Goal: Transaction & Acquisition: Book appointment/travel/reservation

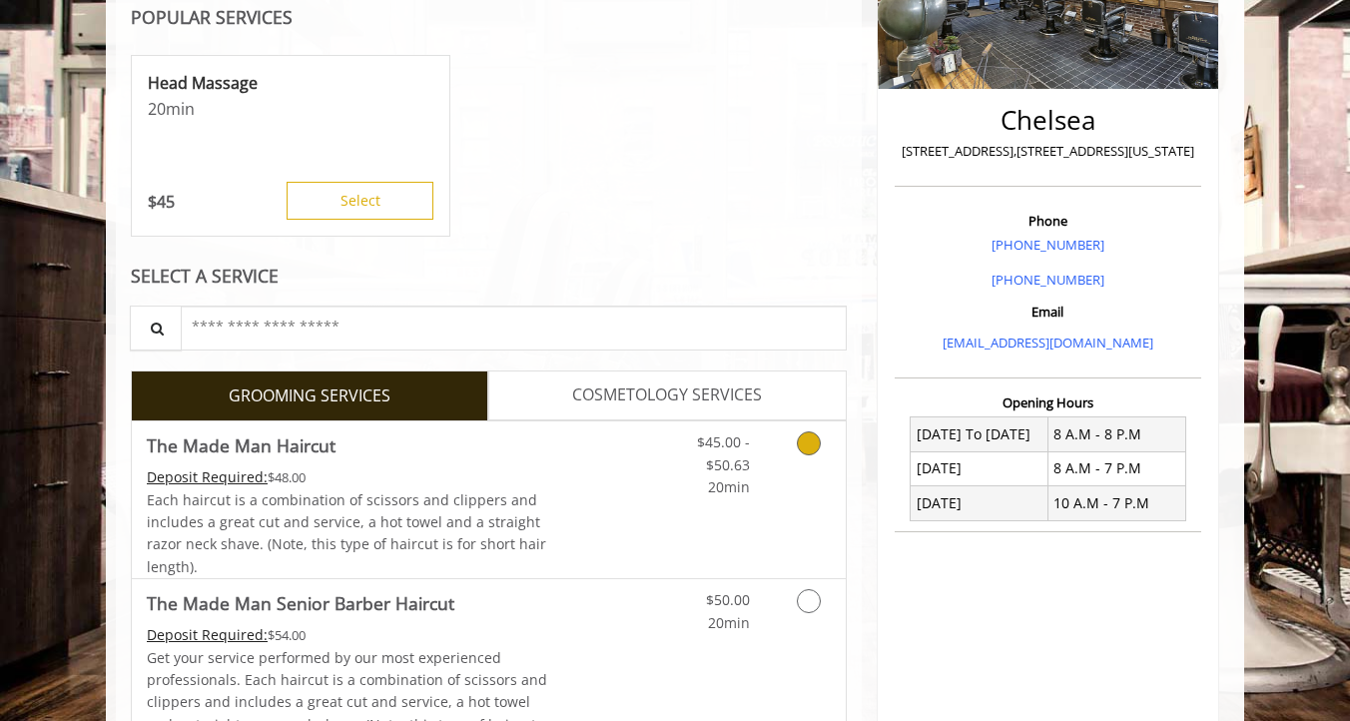
scroll to position [319, 0]
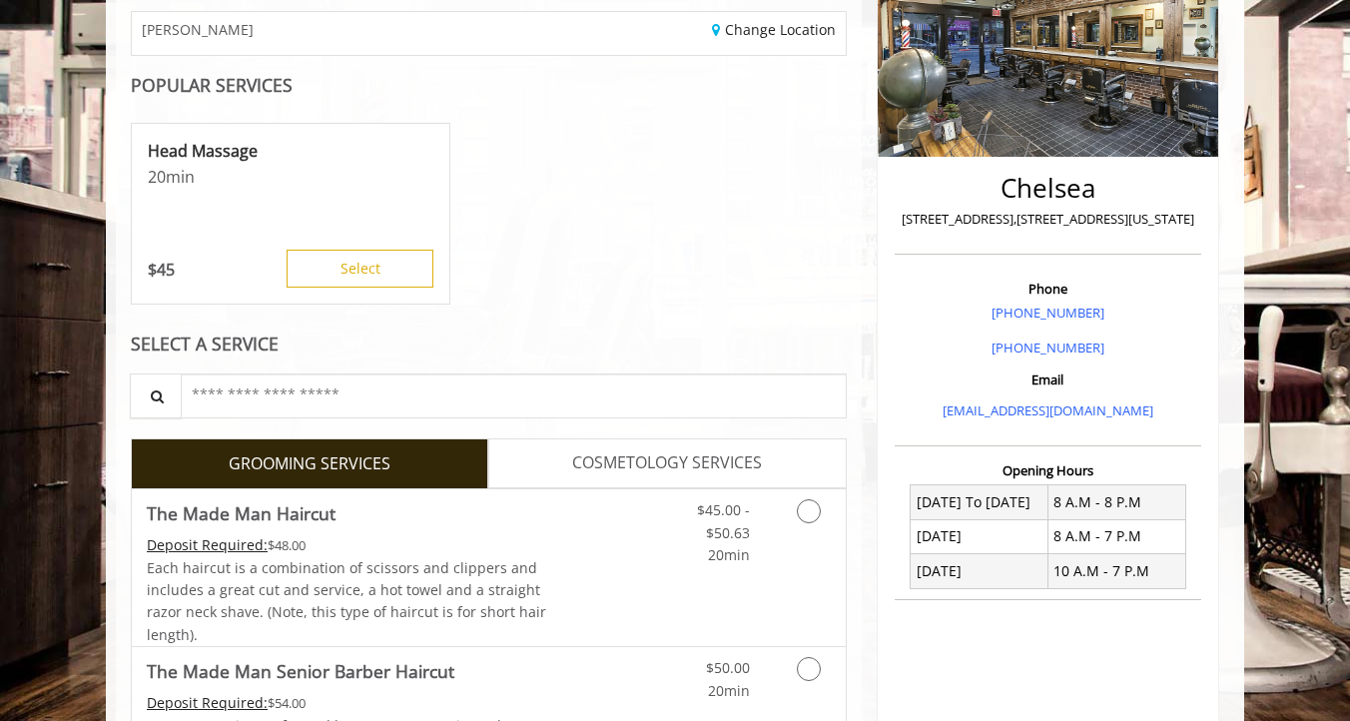
click at [359, 241] on div "Head Massage 20 min $ 45 Select" at bounding box center [291, 214] width 320 height 182
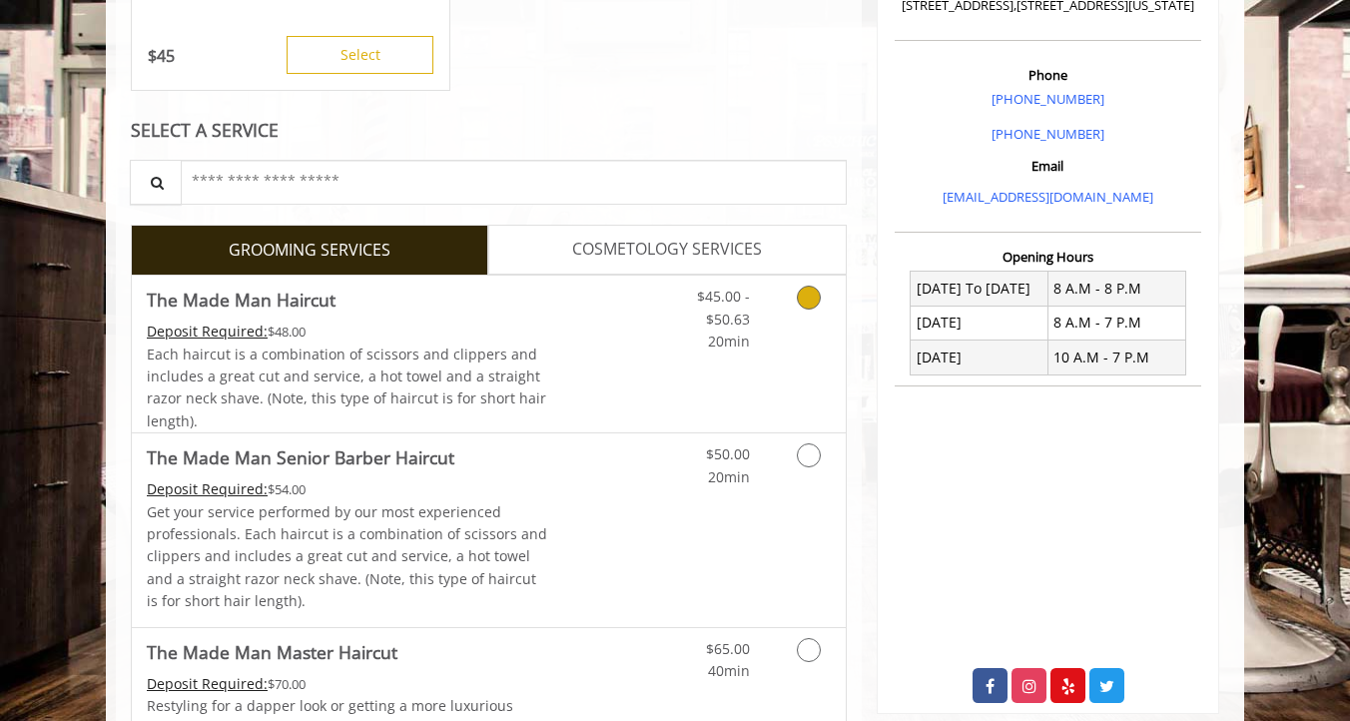
click at [593, 349] on link "Discounted Price" at bounding box center [607, 354] width 119 height 157
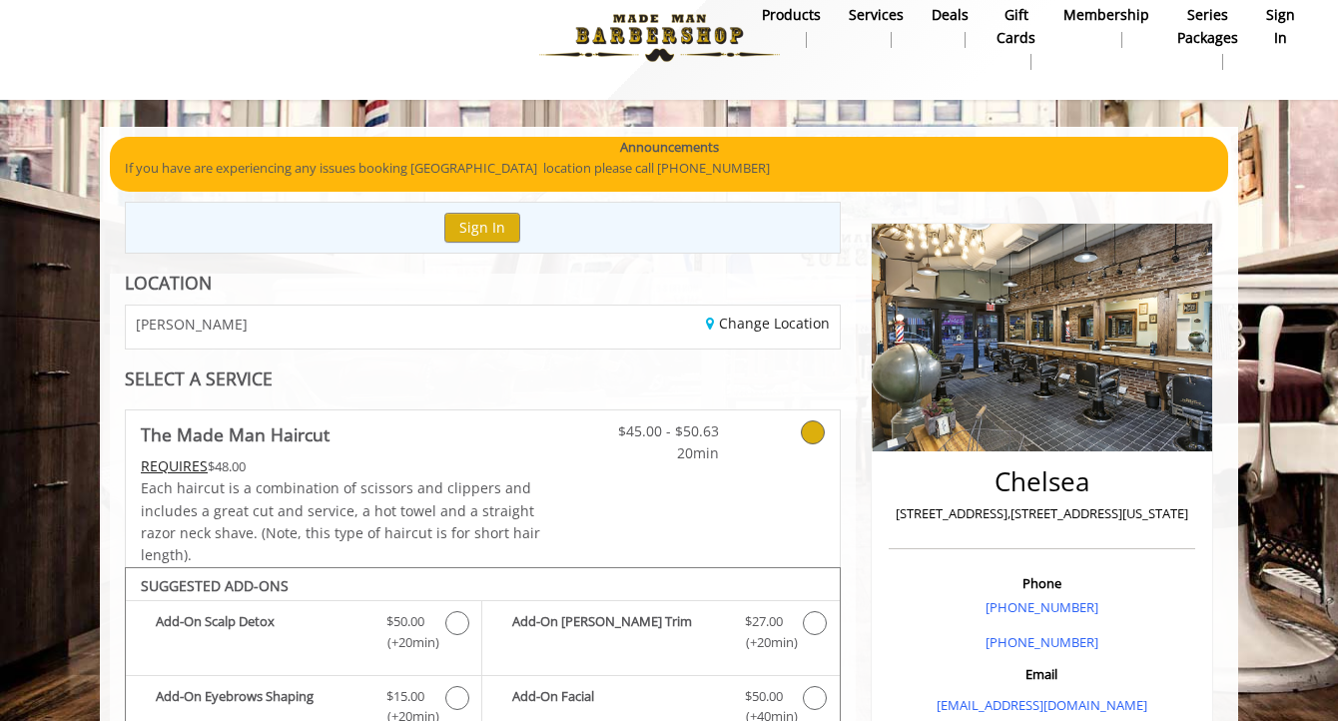
scroll to position [54, 0]
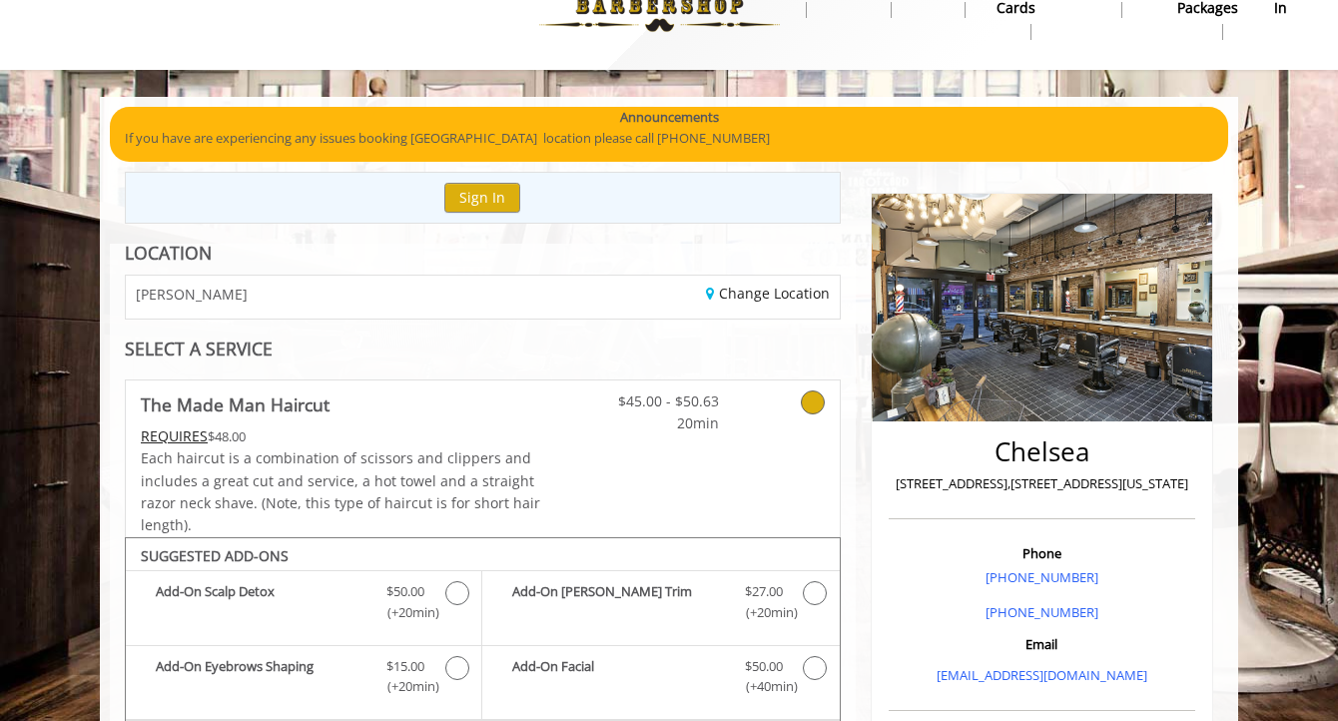
click at [796, 304] on div "Change Location" at bounding box center [667, 297] width 371 height 43
click at [792, 302] on link "Change Location" at bounding box center [768, 293] width 124 height 19
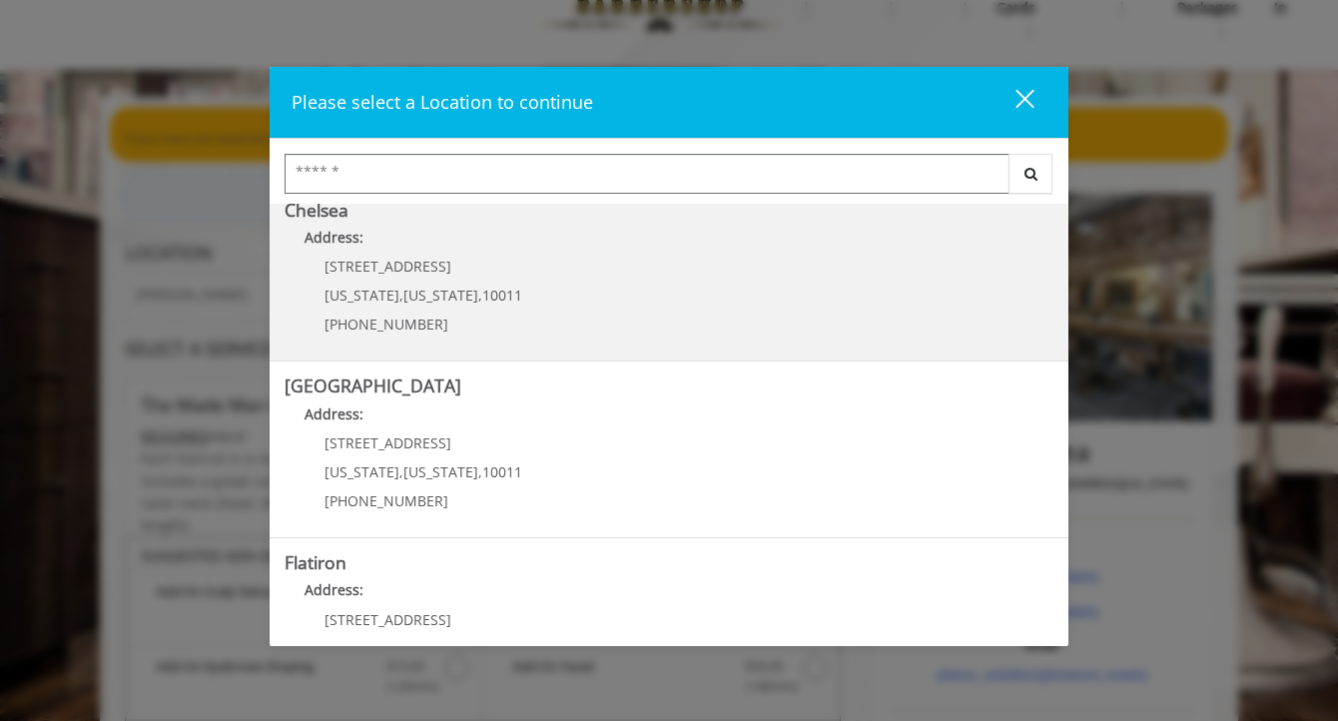
scroll to position [214, 0]
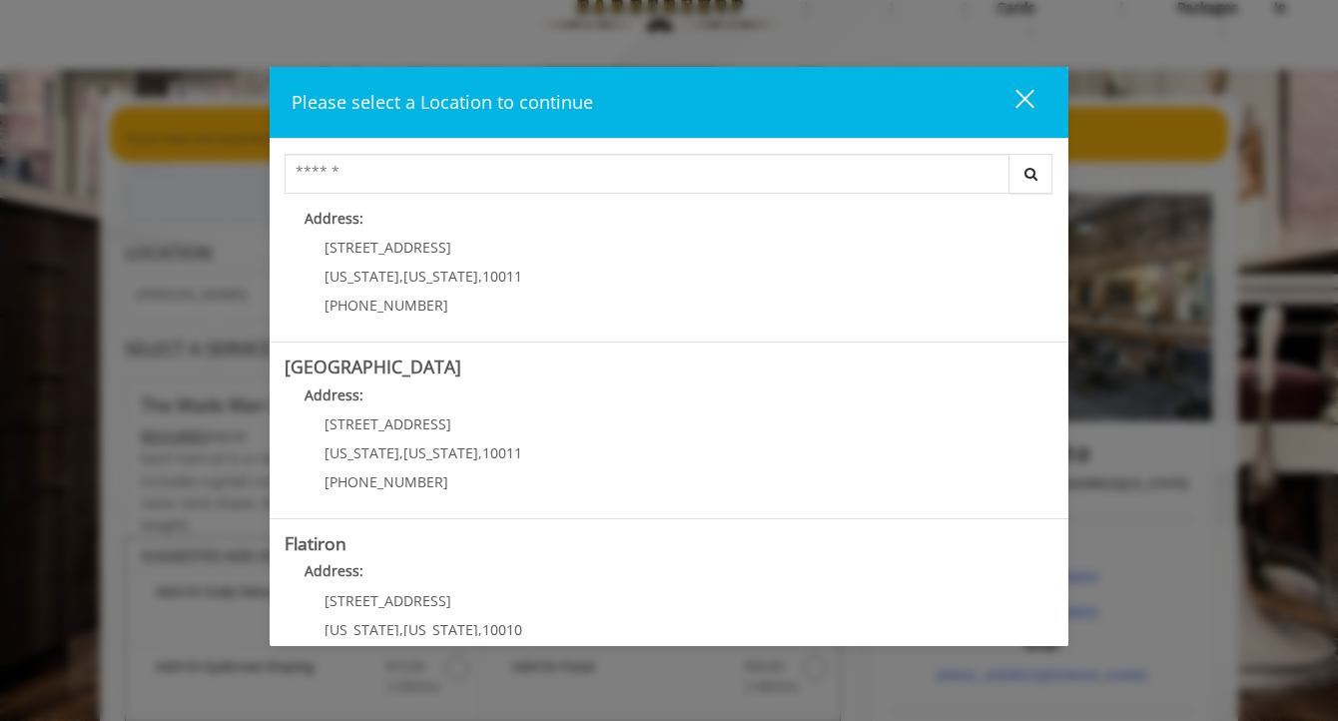
click at [553, 427] on Street "[GEOGRAPHIC_DATA] Address: [STREET_ADDRESS][US_STATE][US_STATE] (646) 850-0041" at bounding box center [669, 430] width 769 height 146
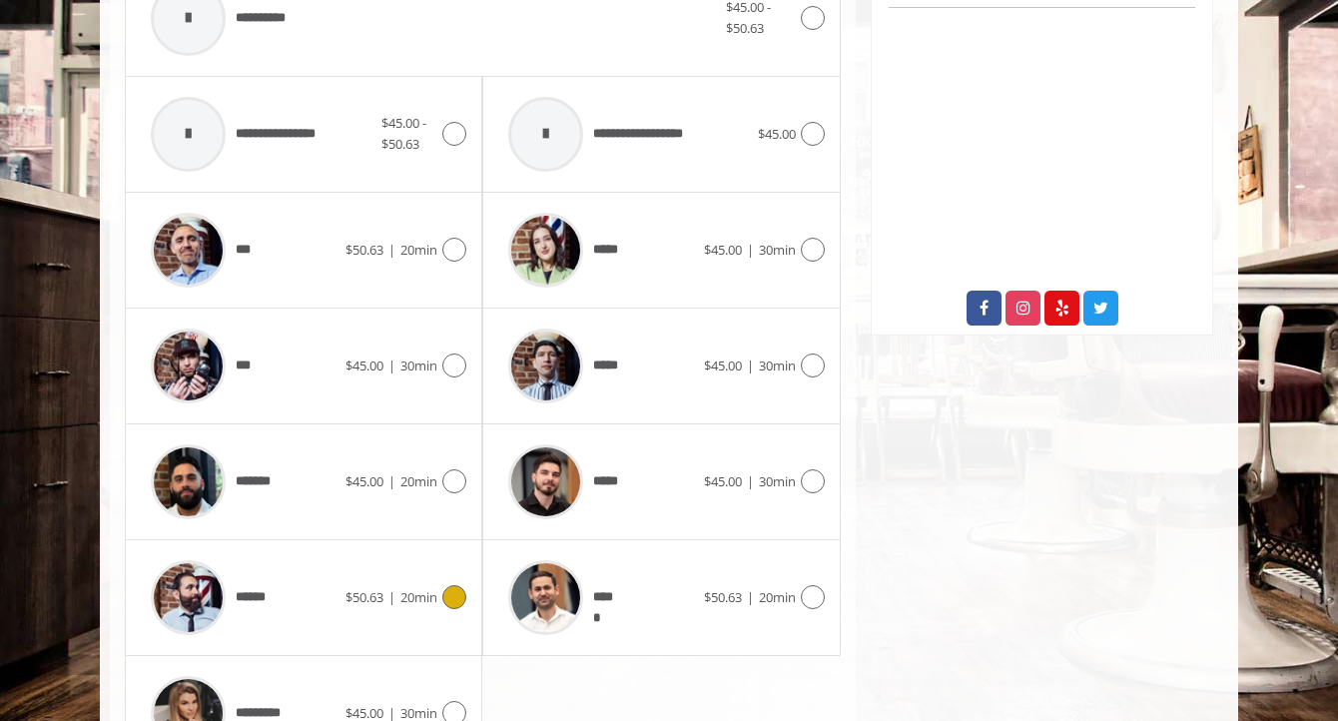
scroll to position [948, 0]
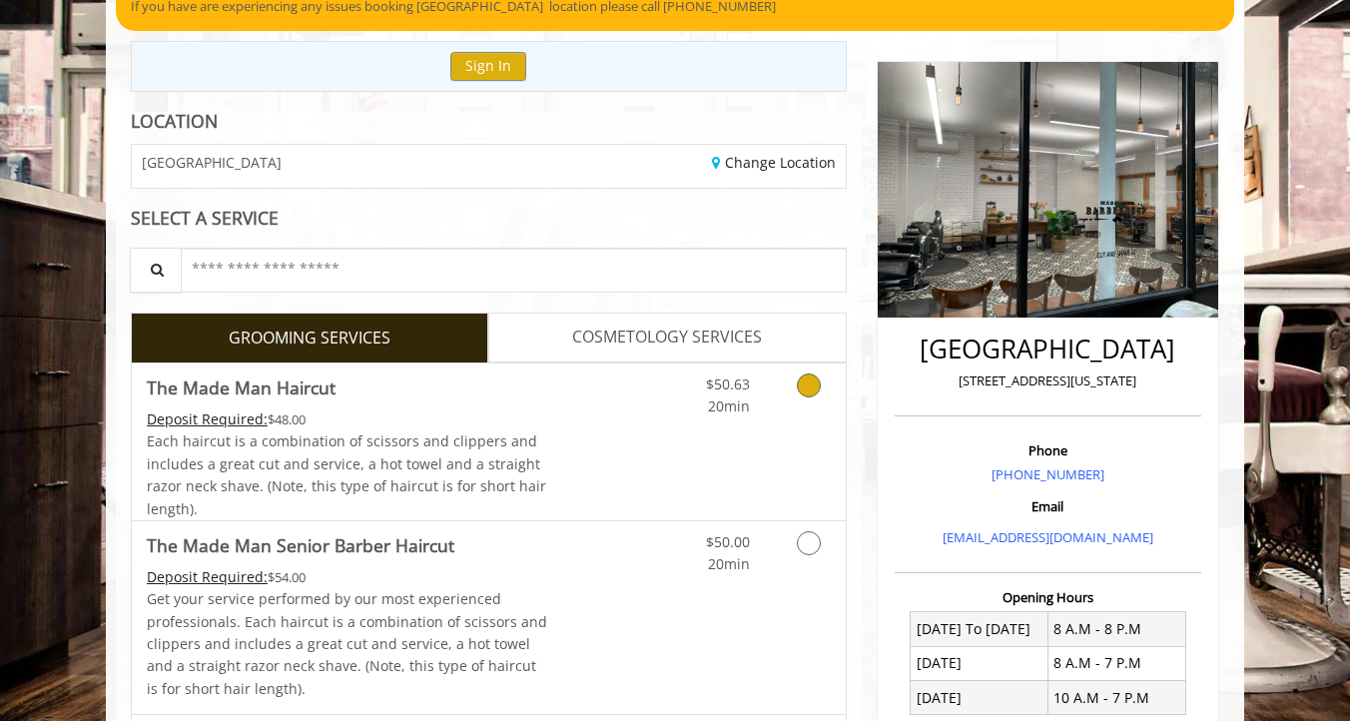
click at [668, 479] on div "$50.63 20min" at bounding box center [756, 441] width 179 height 157
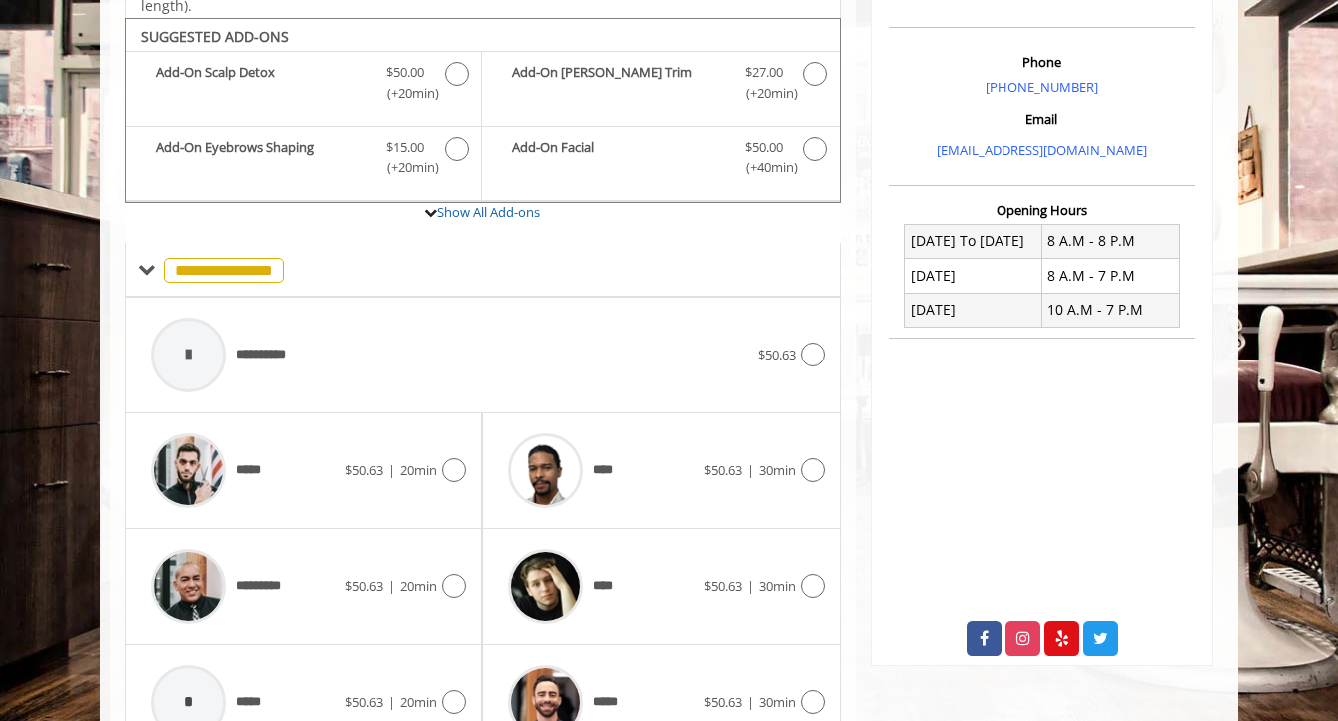
scroll to position [682, 0]
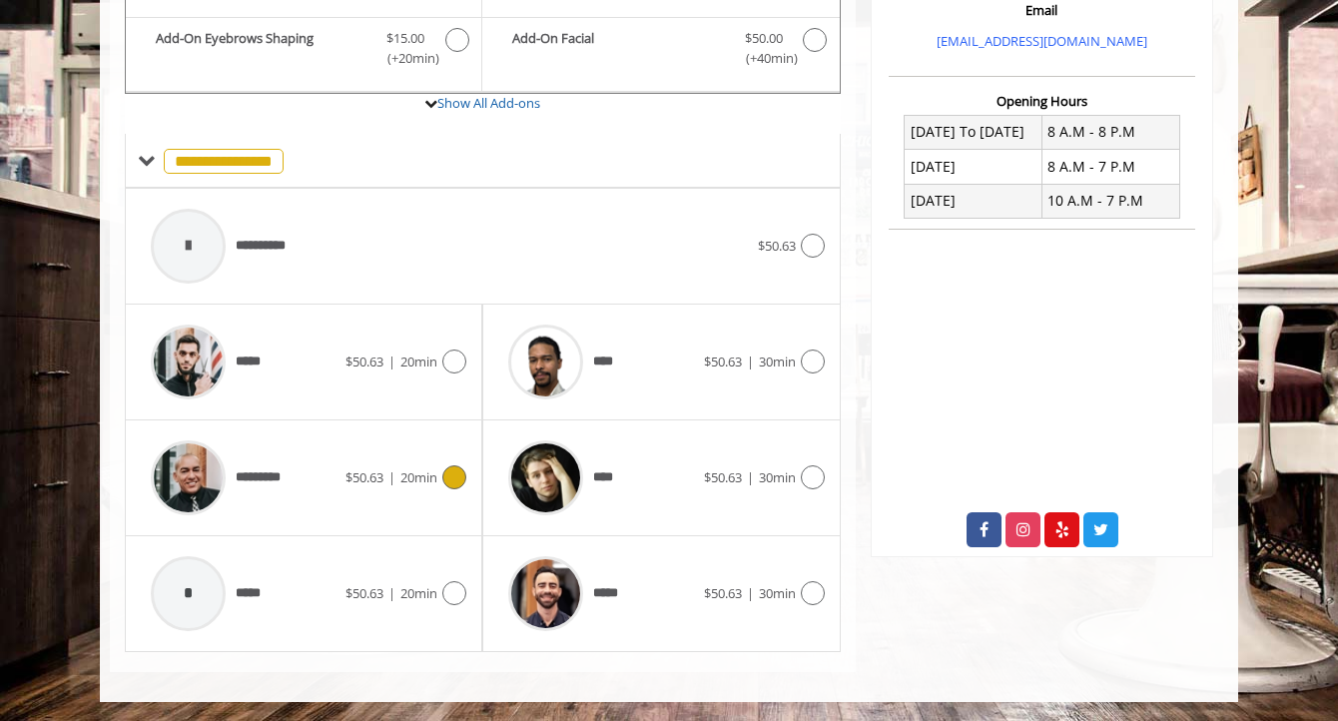
click at [400, 473] on span "20min" at bounding box center [418, 477] width 37 height 18
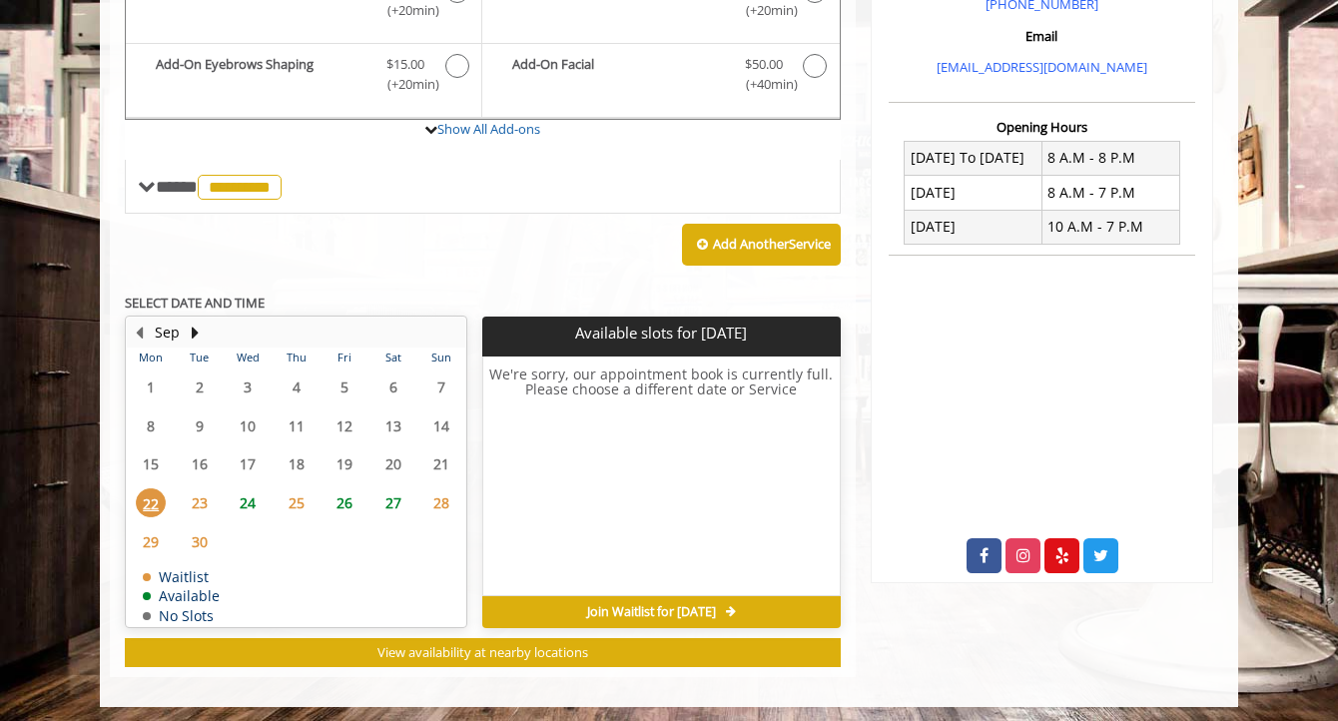
scroll to position [660, 0]
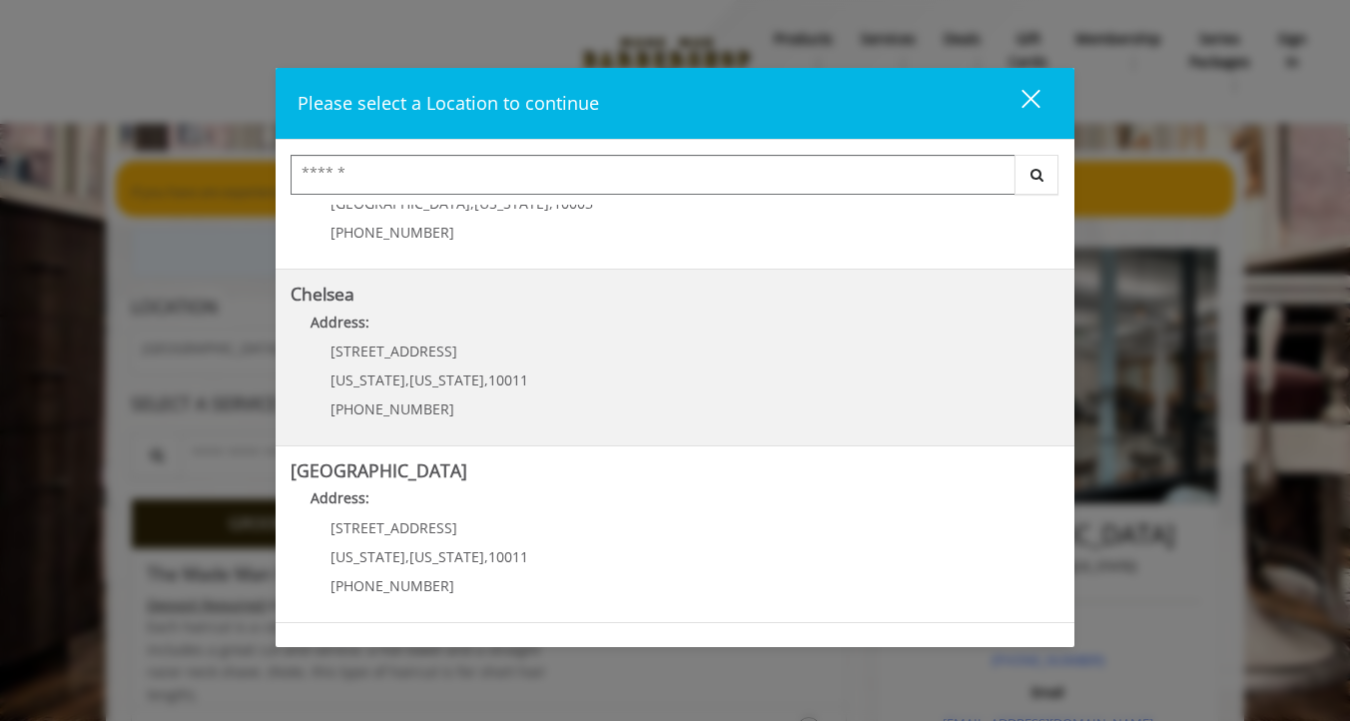
scroll to position [161, 0]
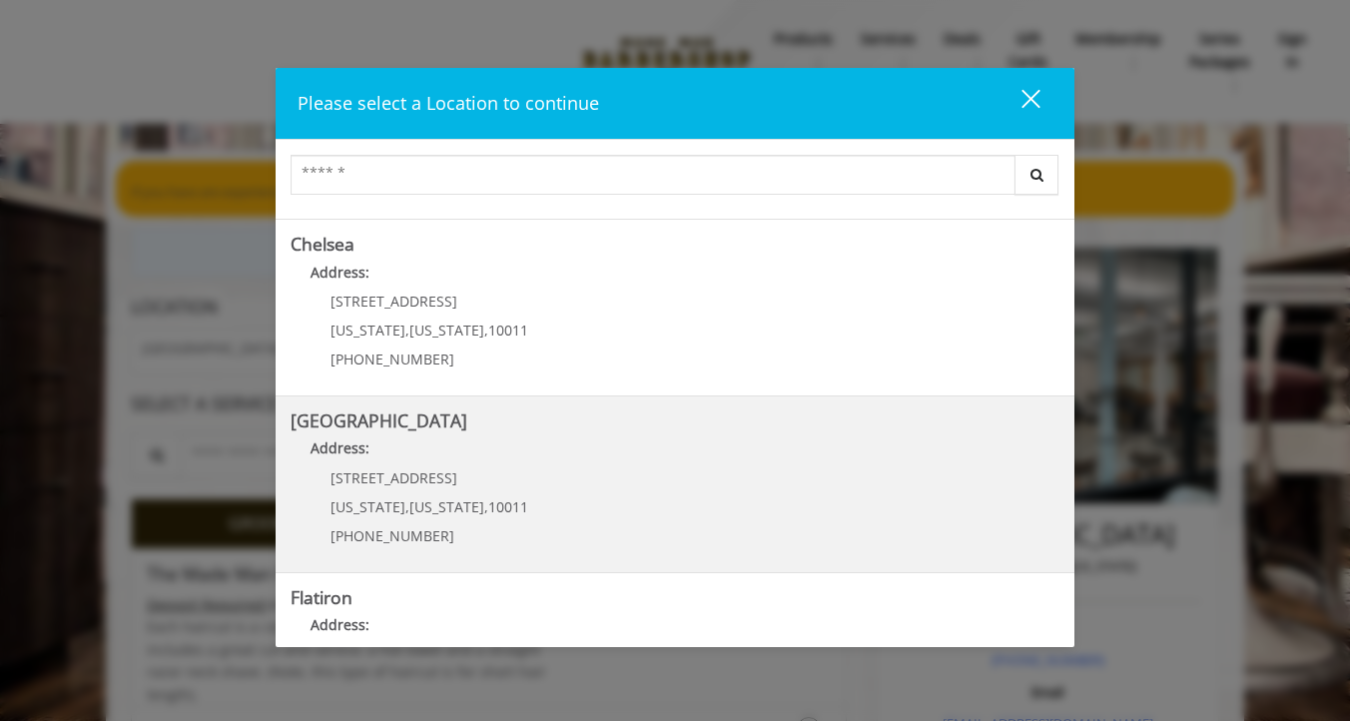
click at [460, 455] on Street "Address:" at bounding box center [675, 453] width 769 height 32
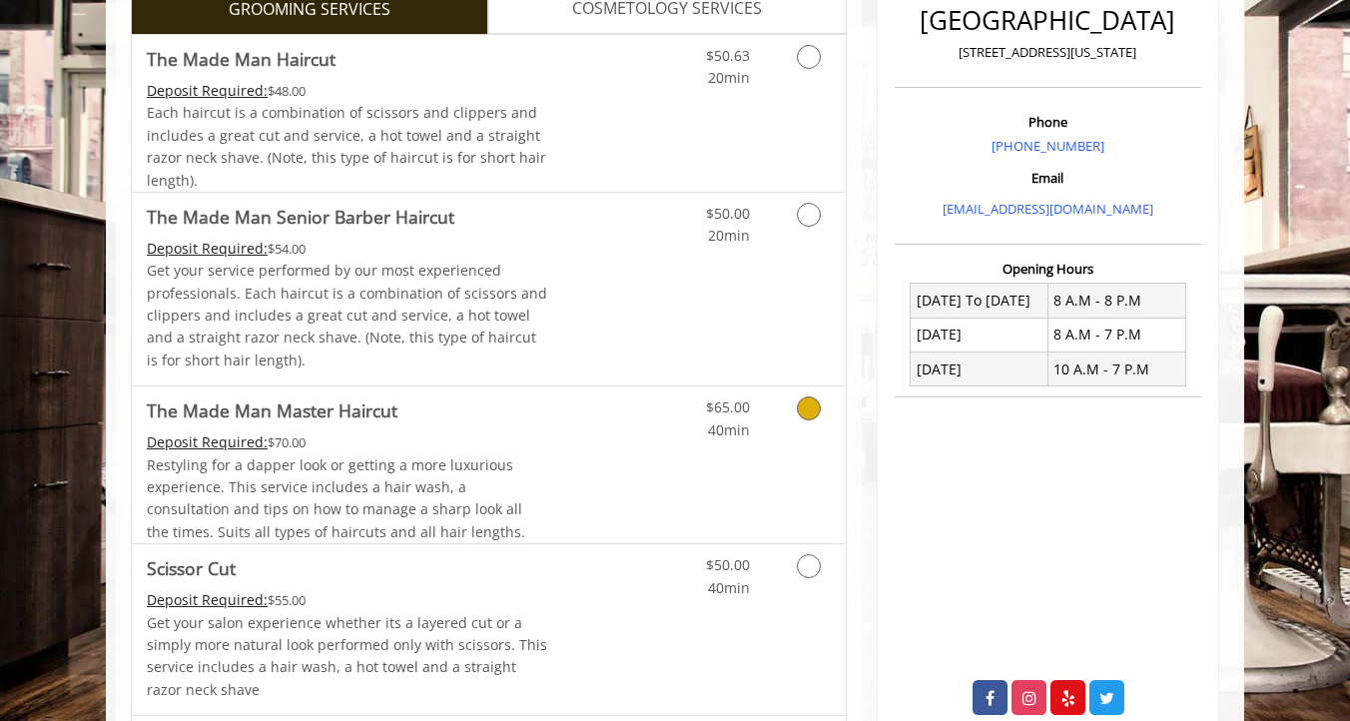
scroll to position [619, 0]
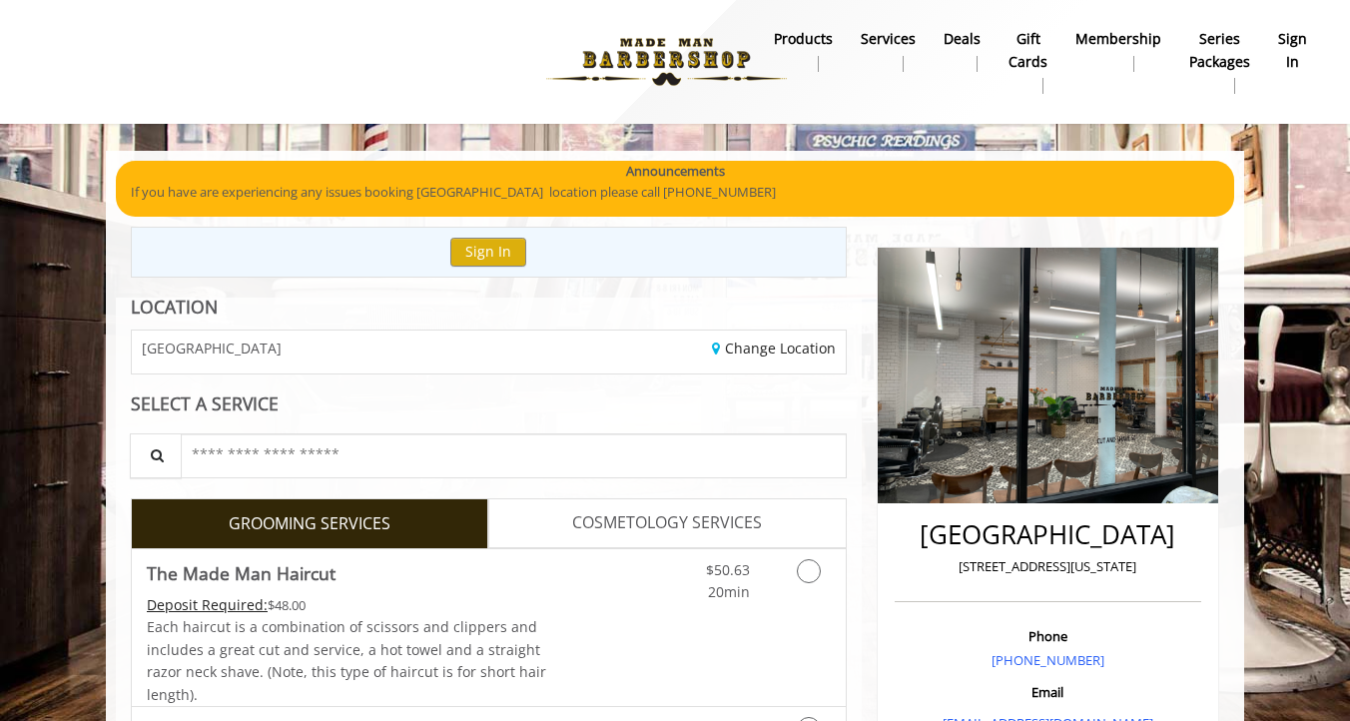
scroll to position [470, 0]
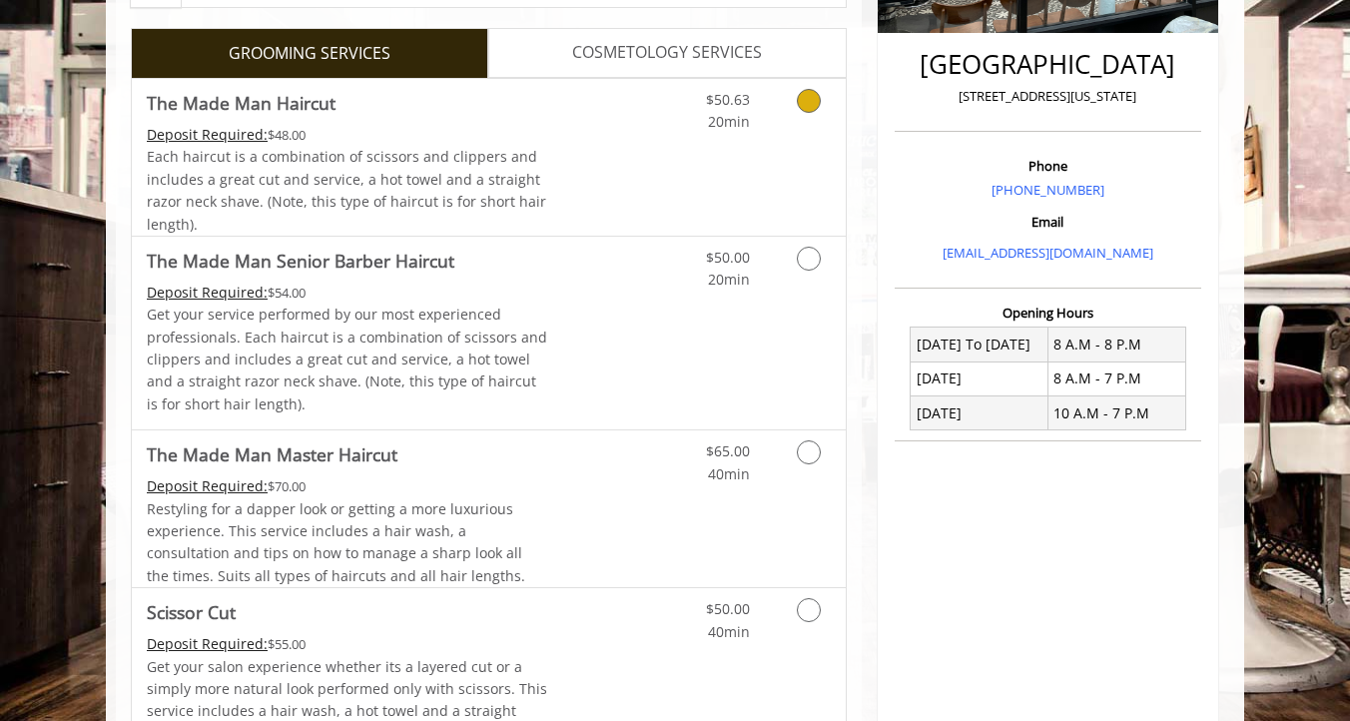
click at [588, 152] on link "Discounted Price" at bounding box center [607, 157] width 119 height 157
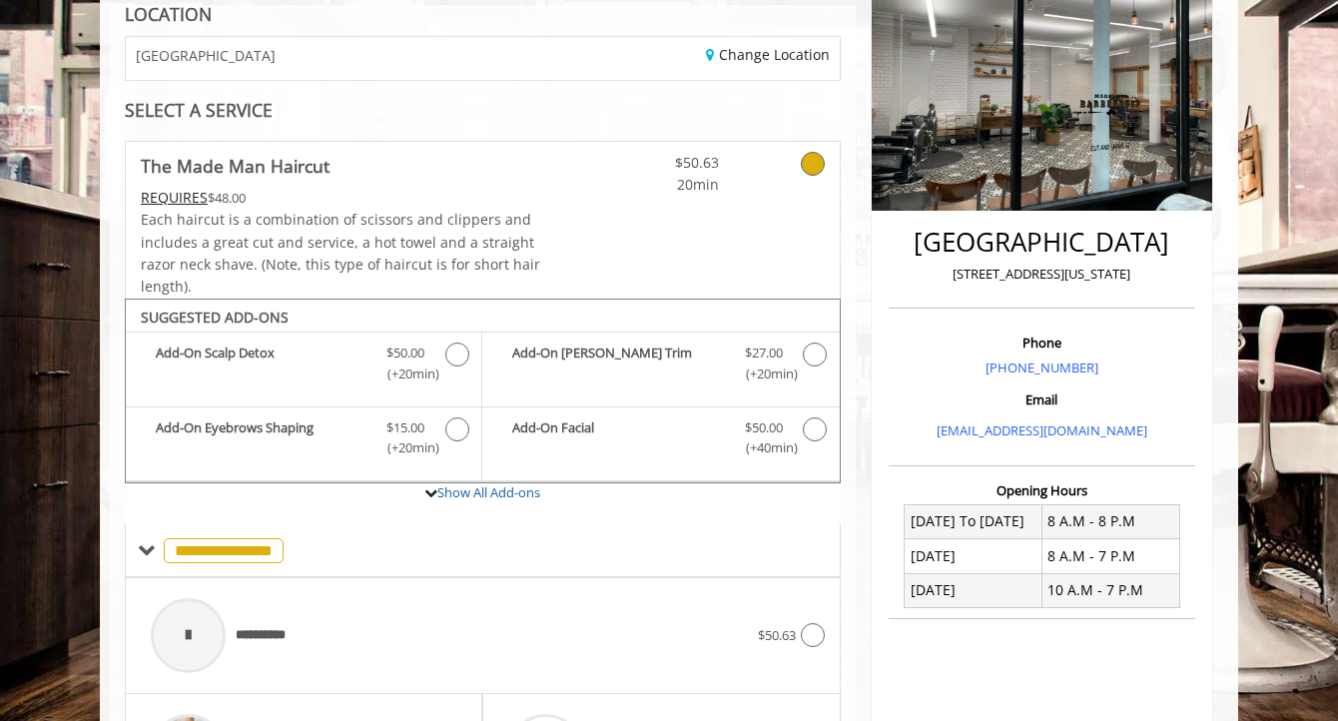
scroll to position [332, 0]
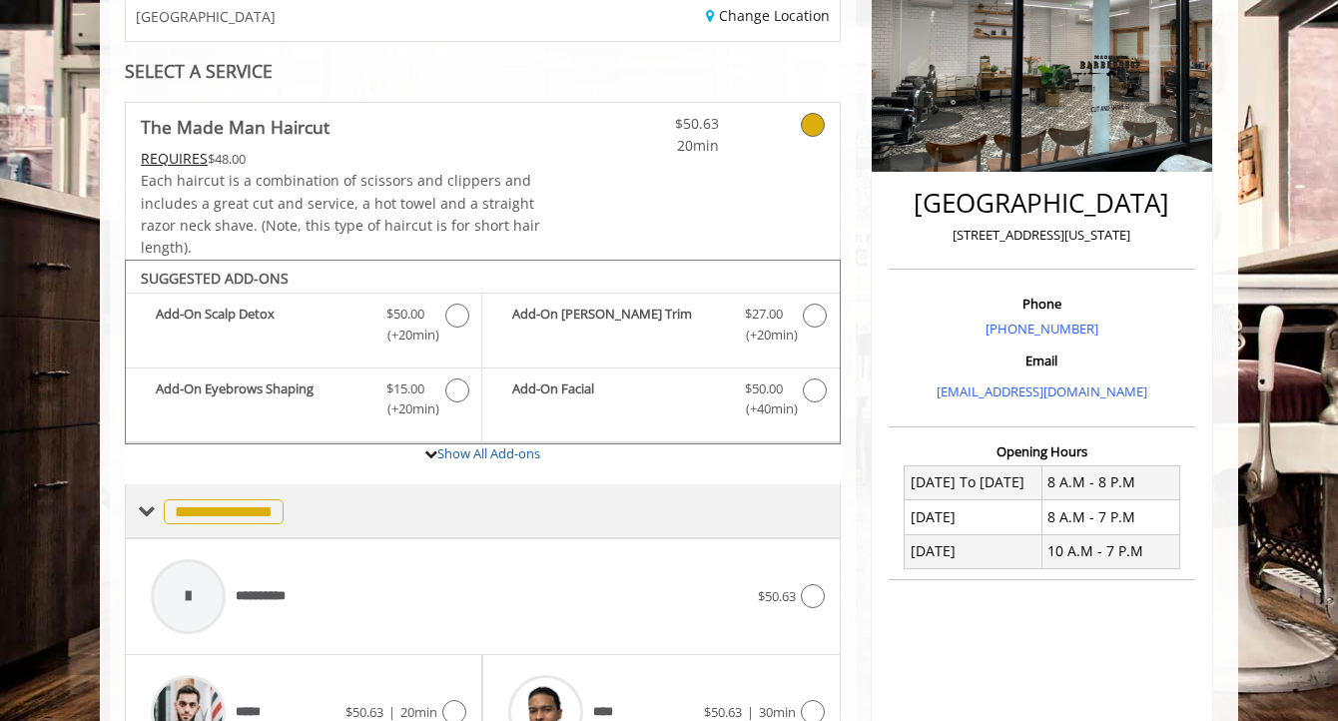
click at [266, 516] on span "**********" at bounding box center [224, 511] width 120 height 25
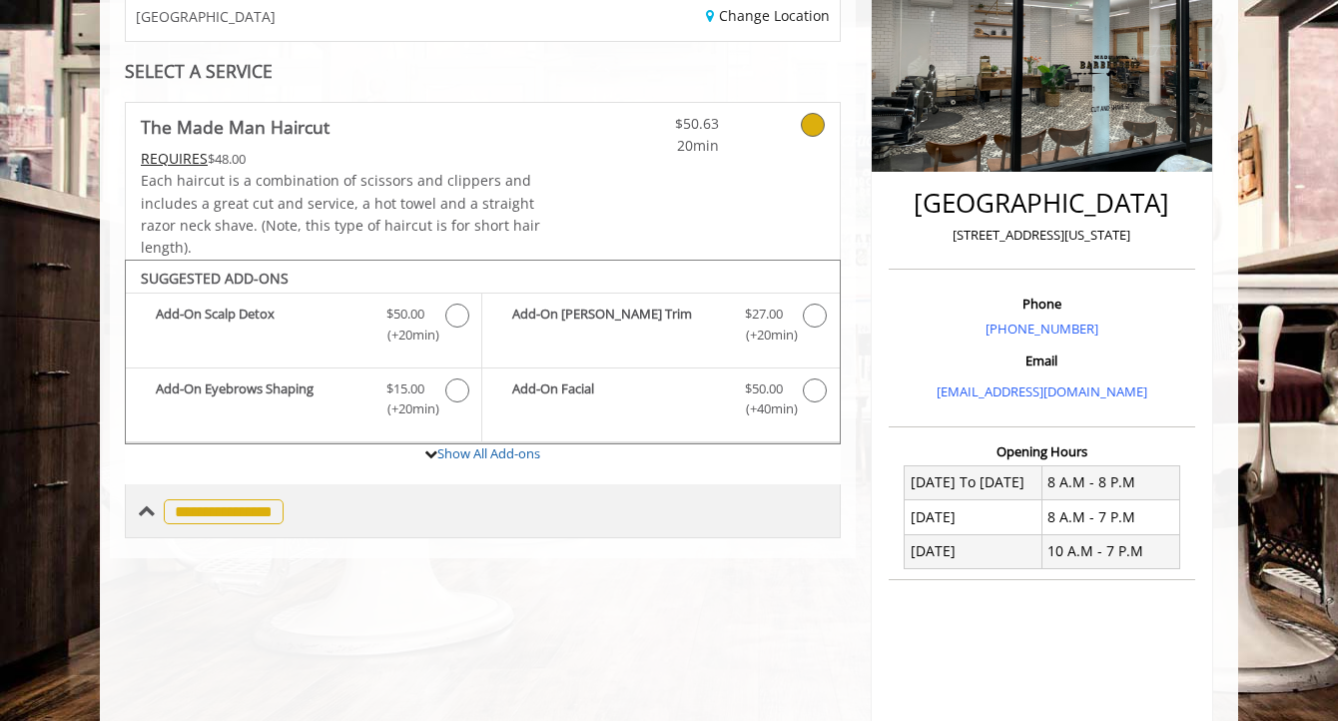
click at [284, 510] on span "**********" at bounding box center [224, 511] width 120 height 25
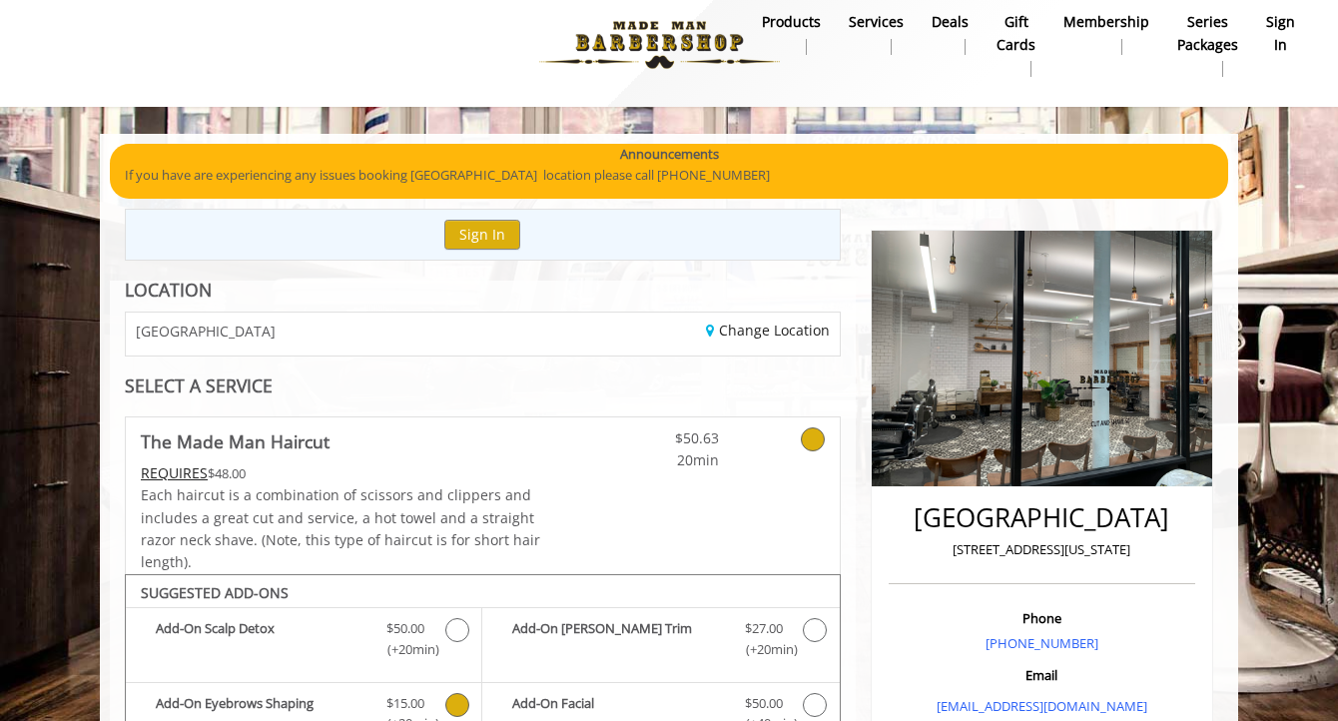
scroll to position [0, 0]
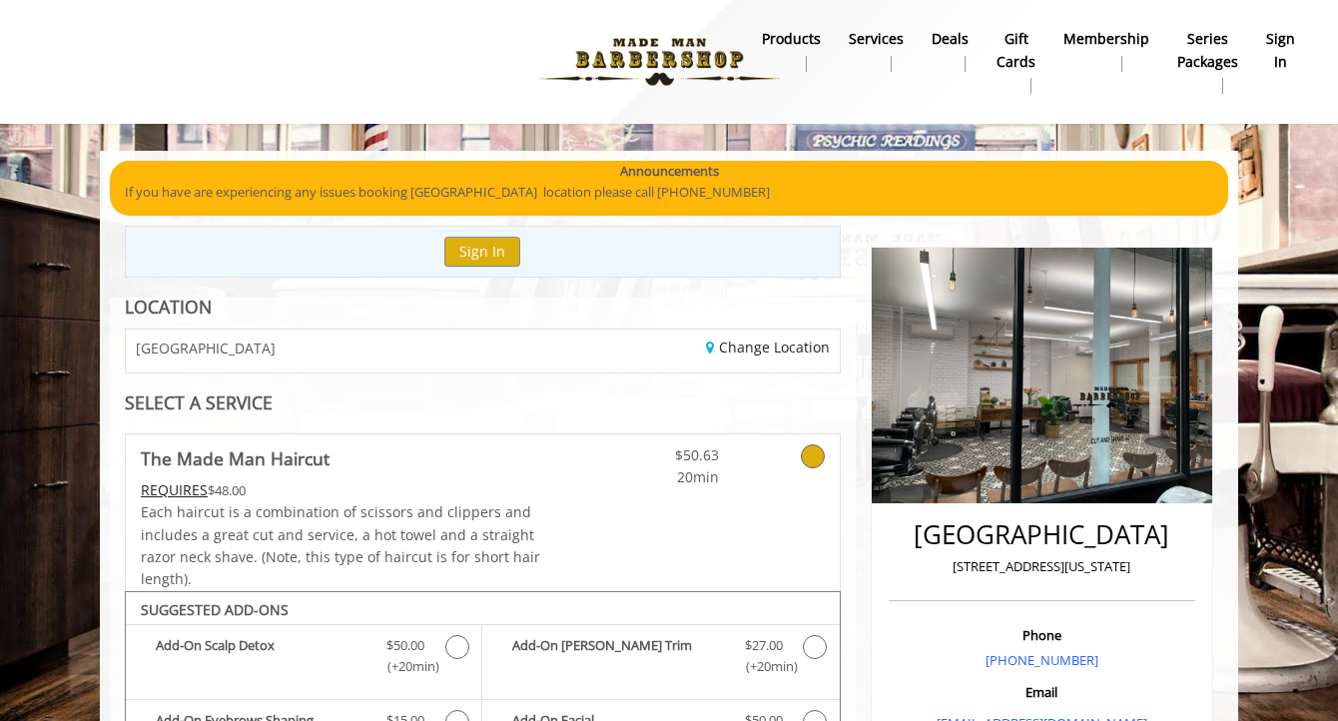
click at [872, 347] on img at bounding box center [1042, 376] width 340 height 256
click at [760, 347] on link "Change Location" at bounding box center [768, 346] width 124 height 19
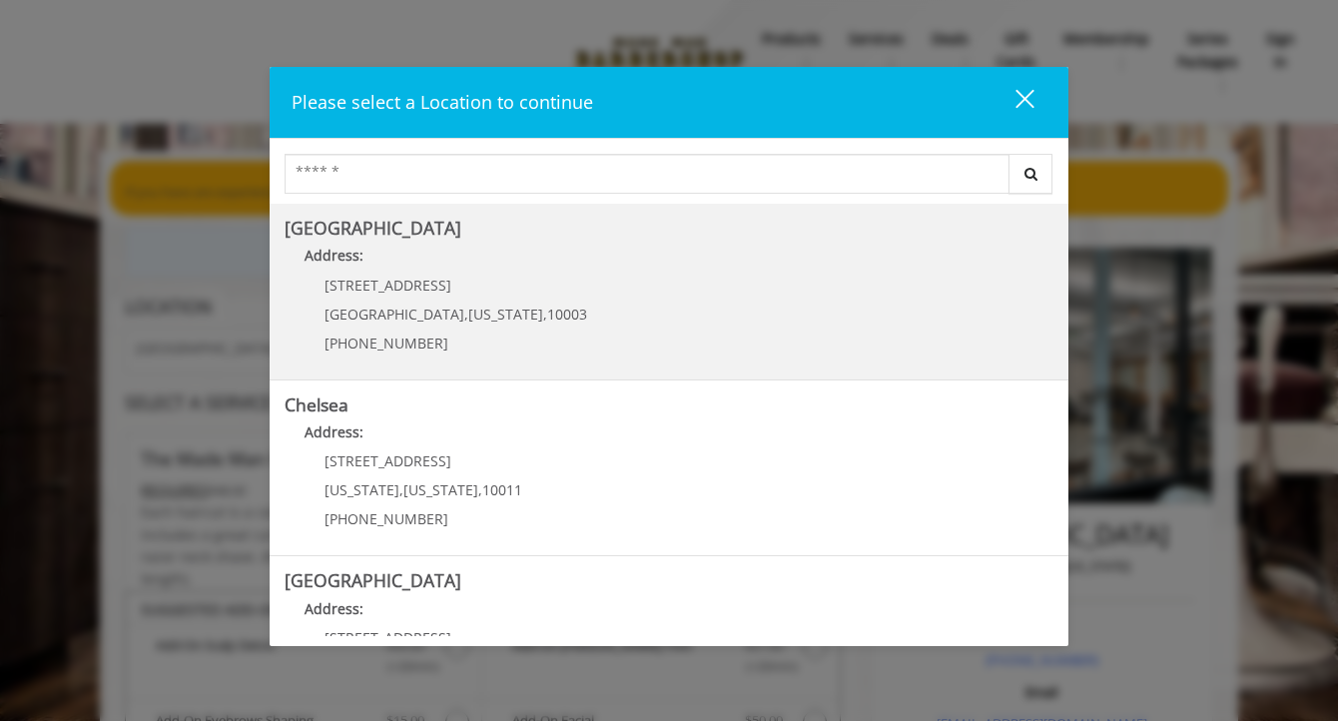
click at [528, 334] on Village "Greenwich Village Address: 60 E 8th St Manhattan , New York , 10003 (212) 598-1…" at bounding box center [669, 292] width 769 height 146
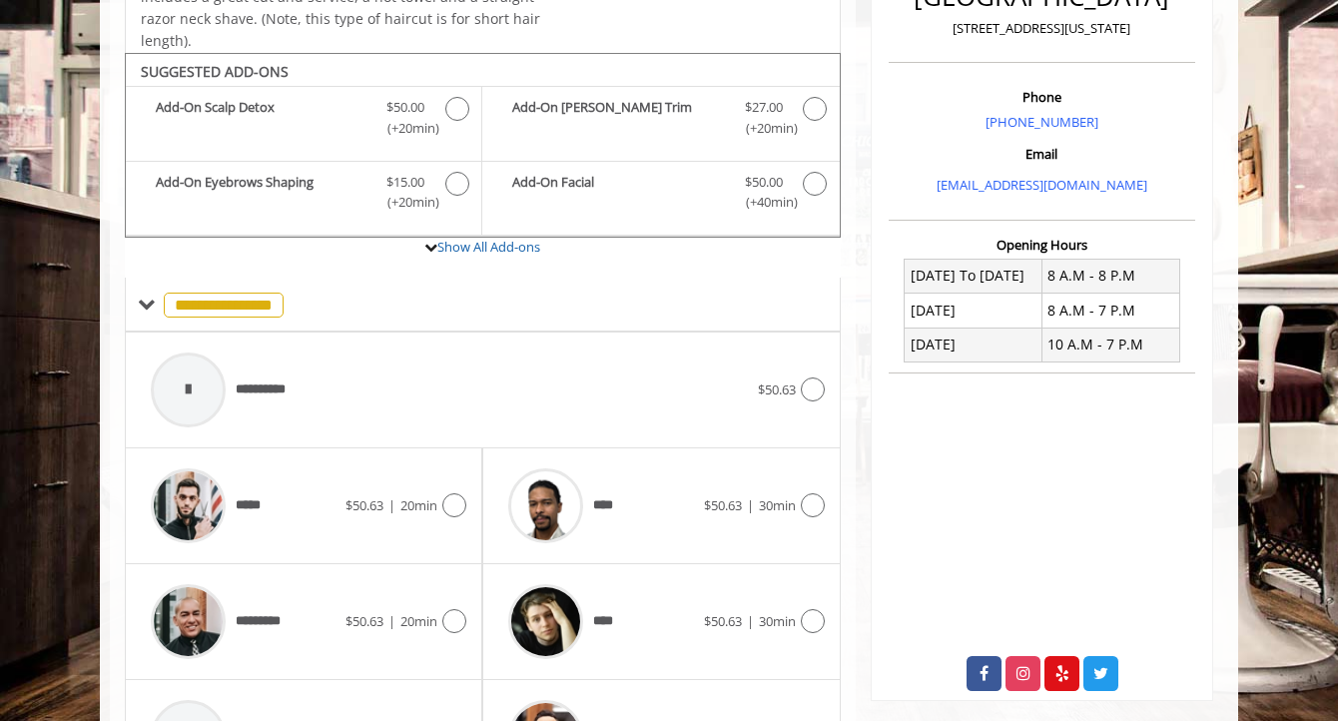
scroll to position [559, 0]
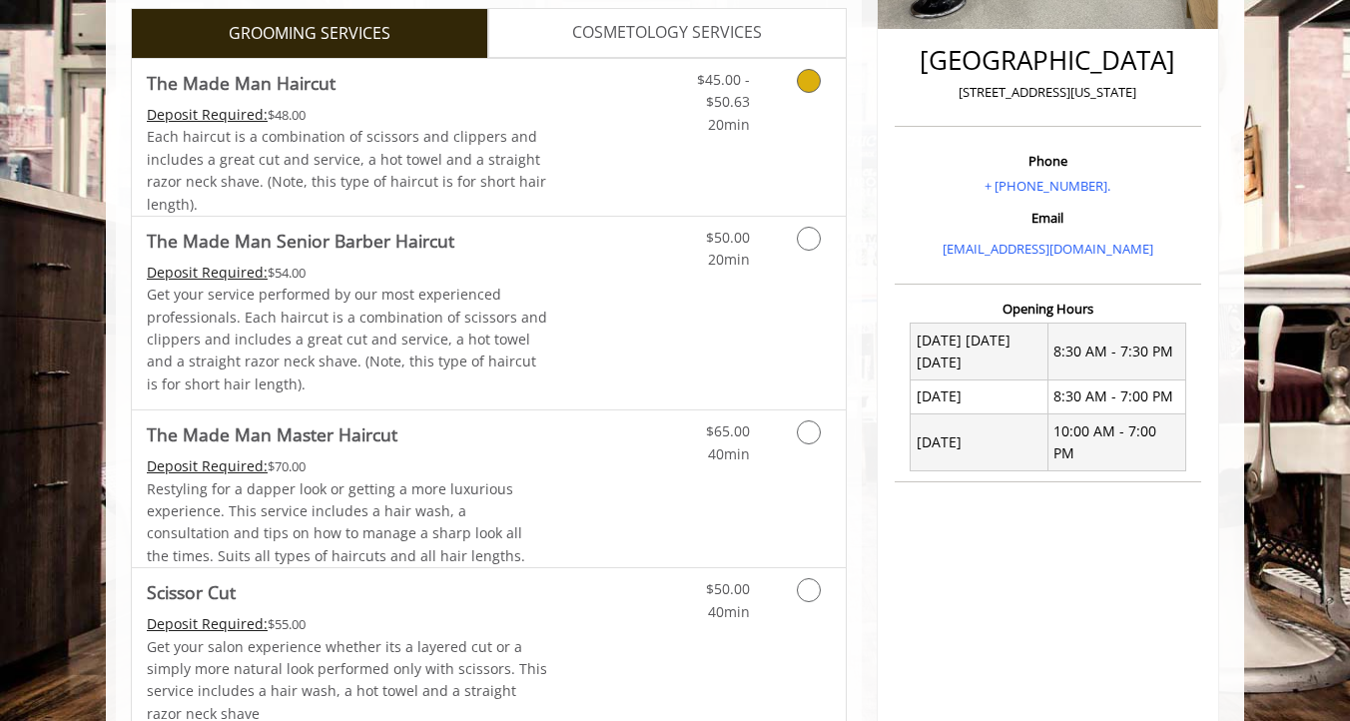
click at [528, 181] on span "Each haircut is a combination of scissors and clippers and includes a great cut…" at bounding box center [346, 170] width 399 height 86
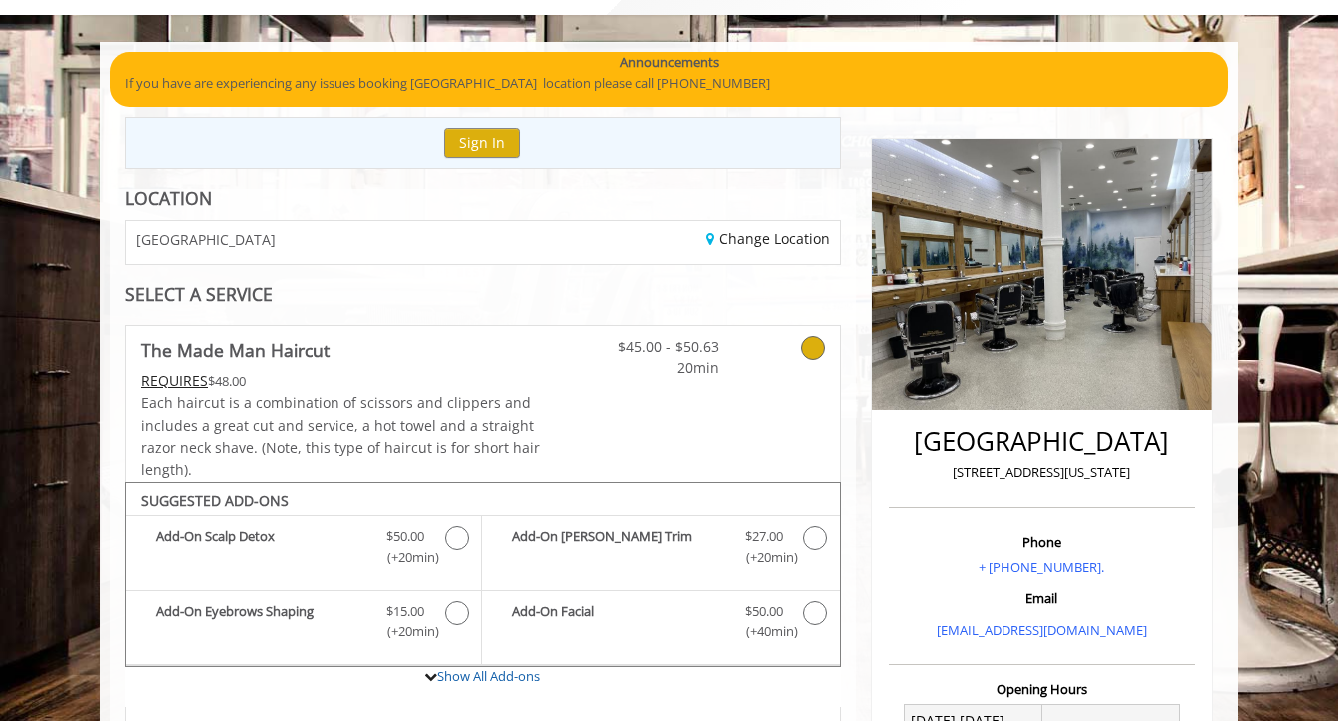
scroll to position [49, 0]
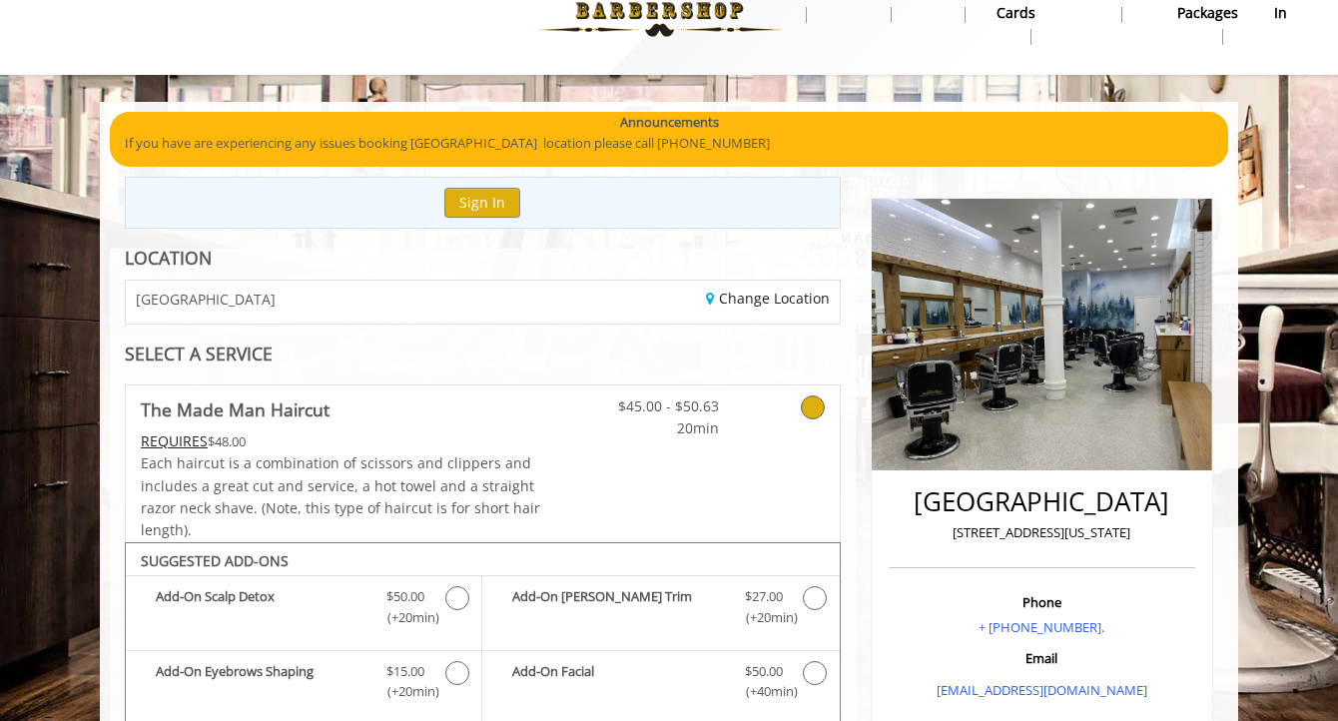
click at [301, 310] on div "GREENWICH VILLAGE" at bounding box center [296, 302] width 371 height 43
click at [227, 298] on span "GREENWICH VILLAGE" at bounding box center [206, 299] width 140 height 15
click at [736, 295] on link "Change Location" at bounding box center [768, 298] width 124 height 19
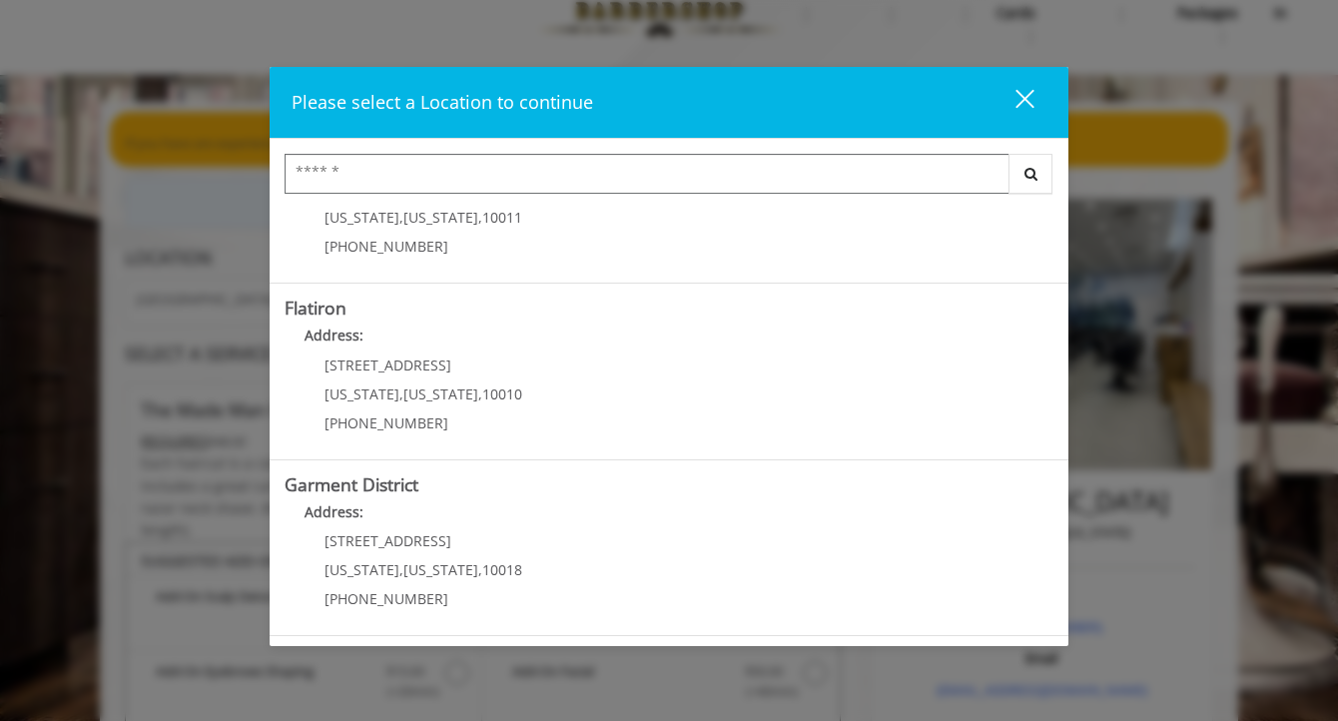
scroll to position [66, 0]
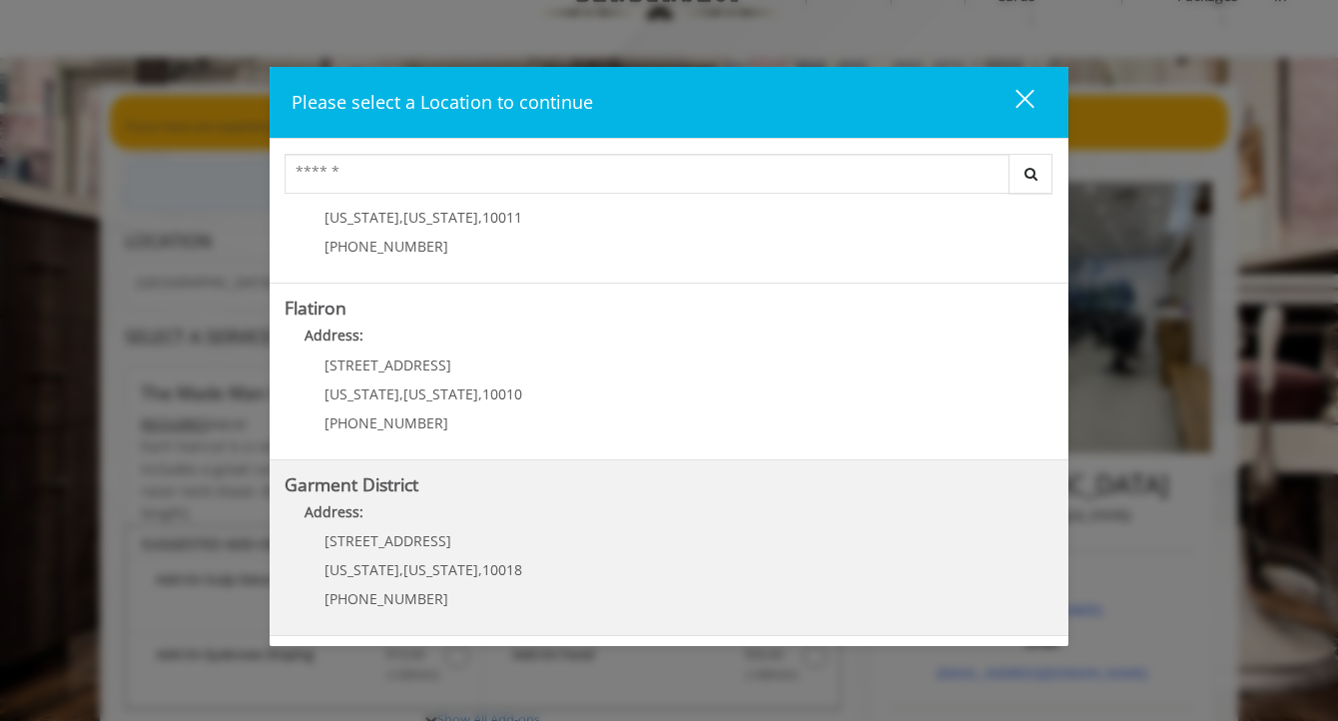
click at [478, 541] on p "[STREET_ADDRESS]" at bounding box center [424, 540] width 198 height 15
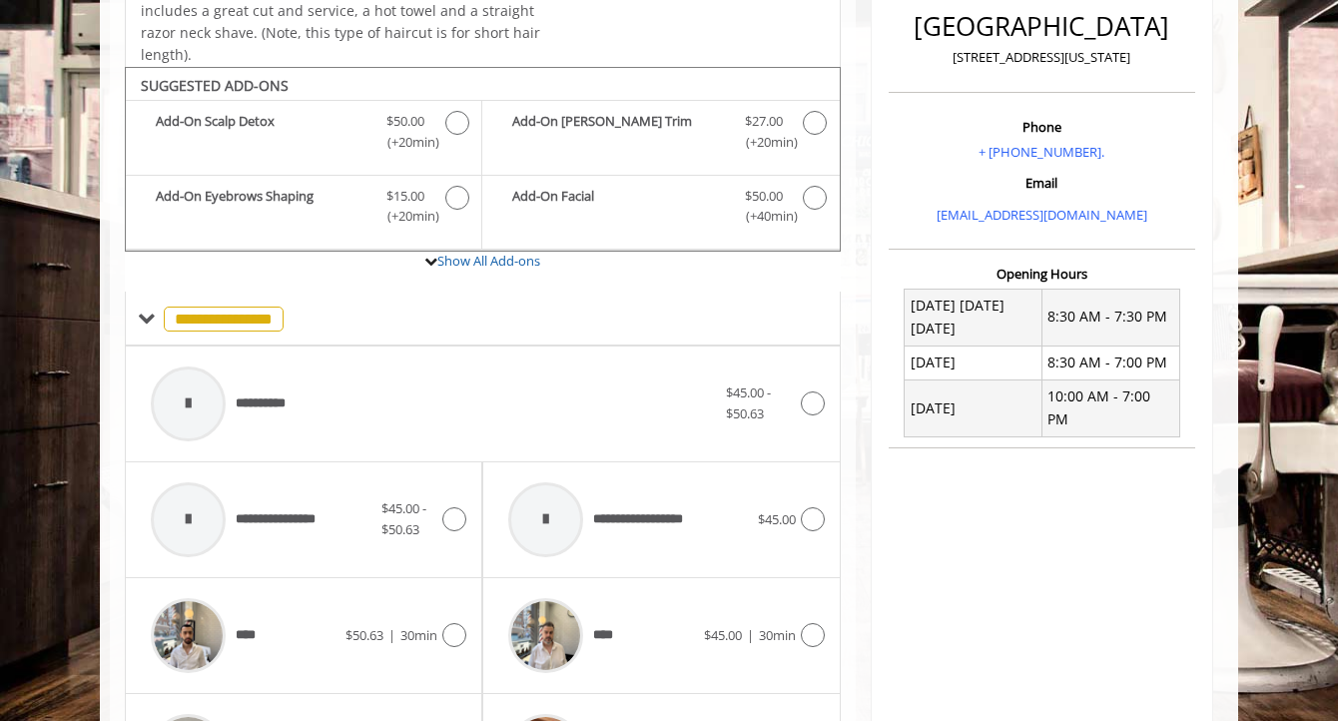
scroll to position [706, 0]
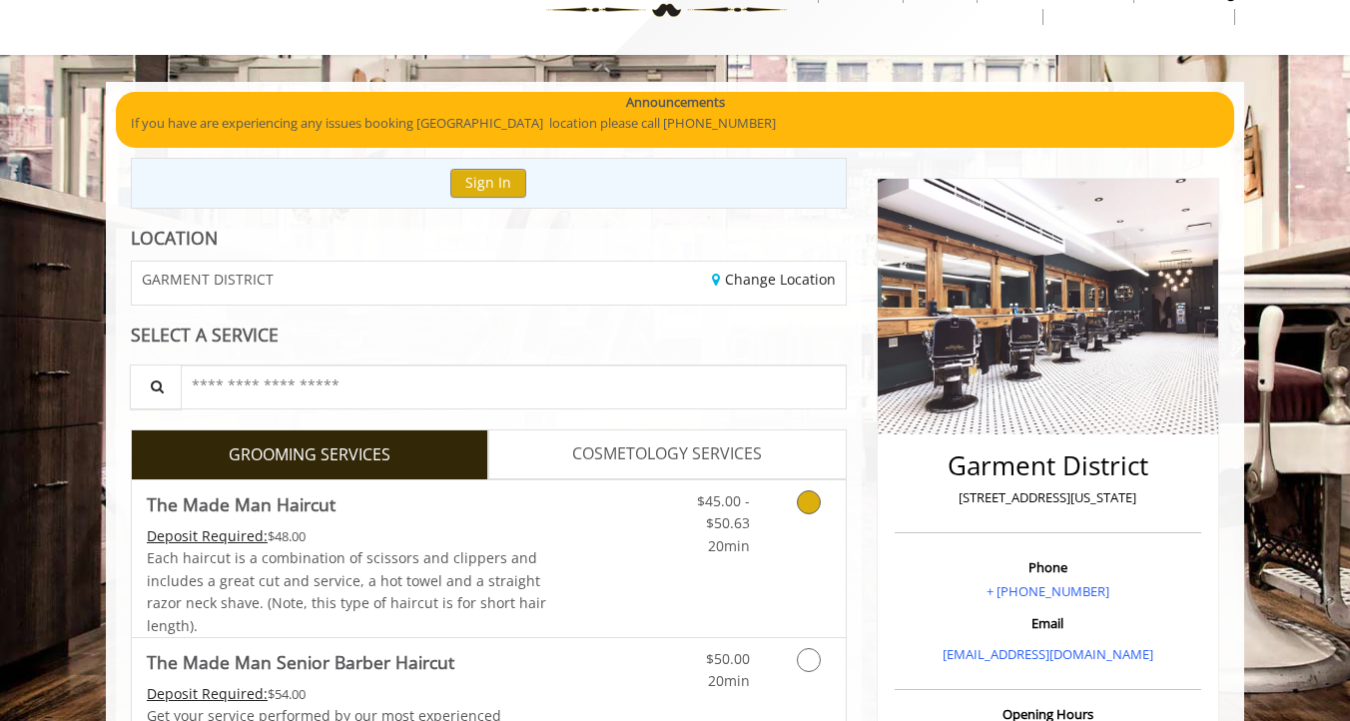
click at [389, 532] on div "Deposit Required: $48.00" at bounding box center [347, 536] width 401 height 22
